Goal: Obtain resource: Download file/media

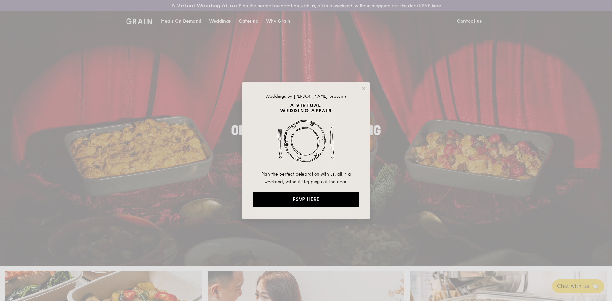
click at [360, 90] on div "Weddings by Grain presents Plan the perfect celebration with us, all in a weeke…" at bounding box center [305, 151] width 127 height 136
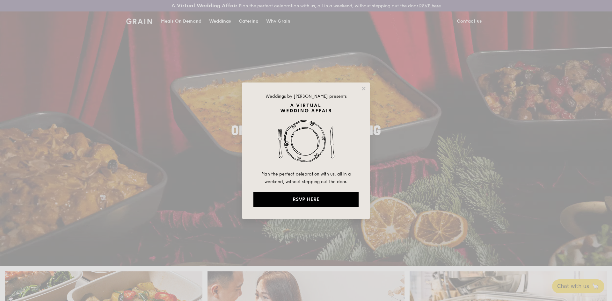
click at [367, 89] on div "Weddings by Grain presents Plan the perfect celebration with us, all in a weeke…" at bounding box center [305, 151] width 127 height 136
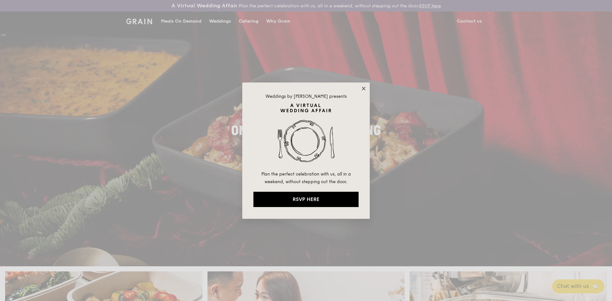
click at [365, 89] on icon at bounding box center [364, 89] width 6 height 6
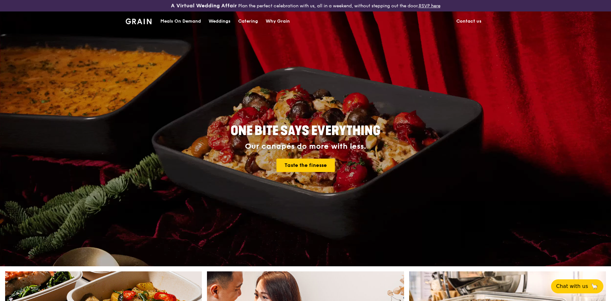
click at [254, 22] on div "Catering" at bounding box center [248, 21] width 20 height 19
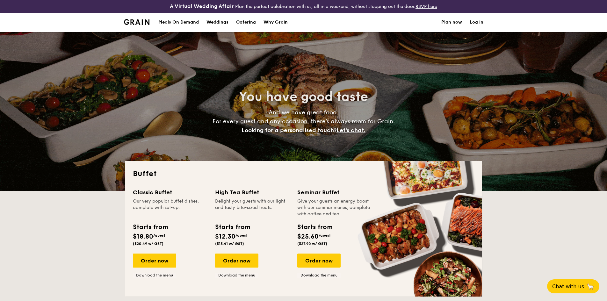
select select
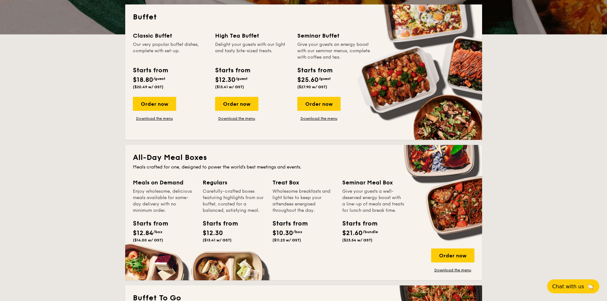
scroll to position [159, 0]
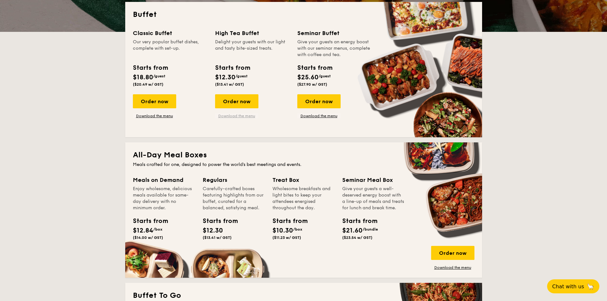
click at [244, 115] on link "Download the menu" at bounding box center [236, 115] width 43 height 5
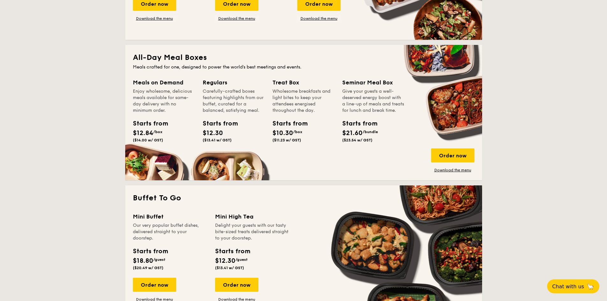
scroll to position [191, 0]
